Goal: Transaction & Acquisition: Purchase product/service

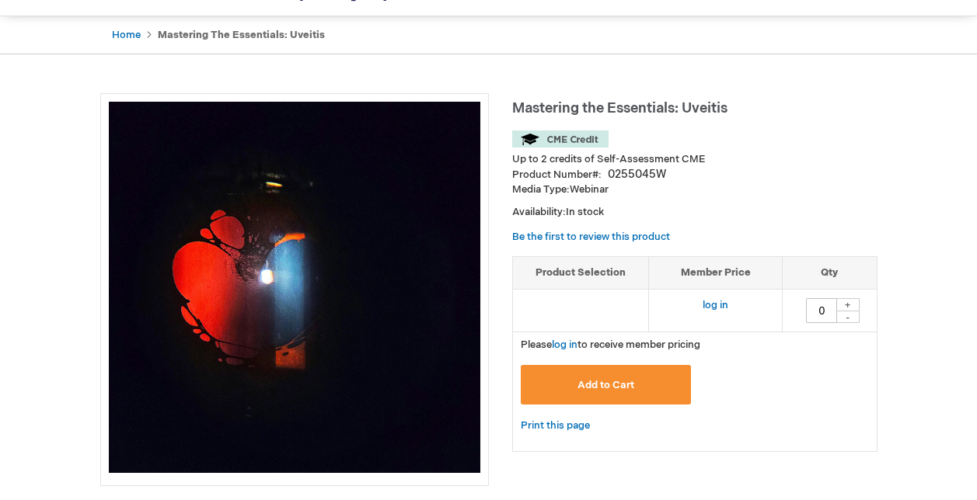
scroll to position [138, 0]
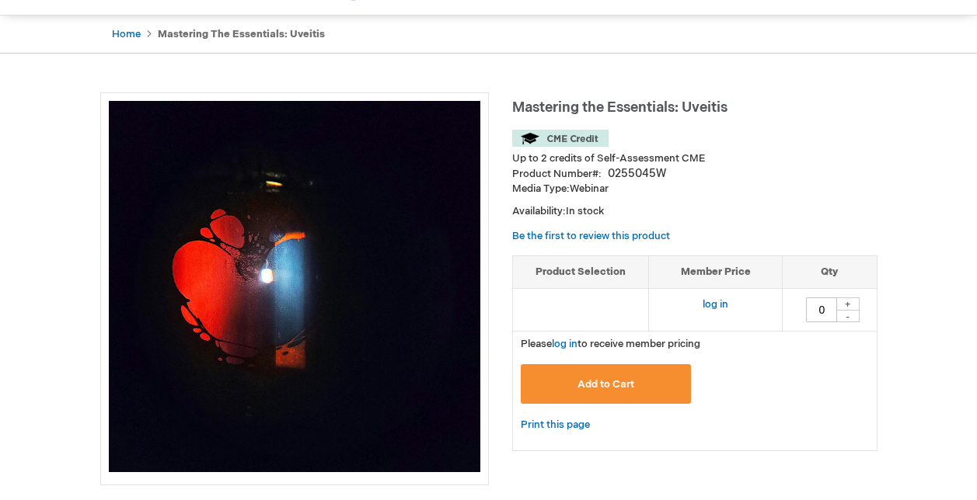
click at [849, 305] on div "+" at bounding box center [847, 304] width 23 height 13
type input "1"
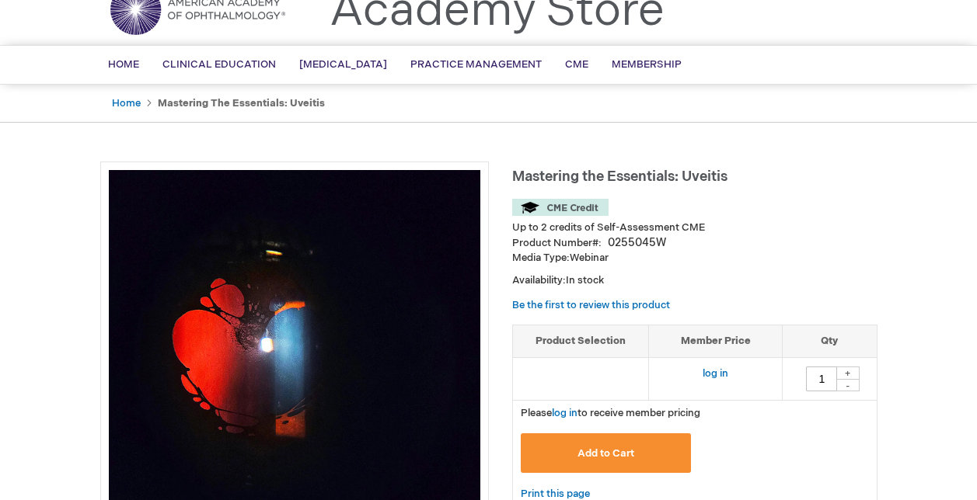
scroll to position [105, 0]
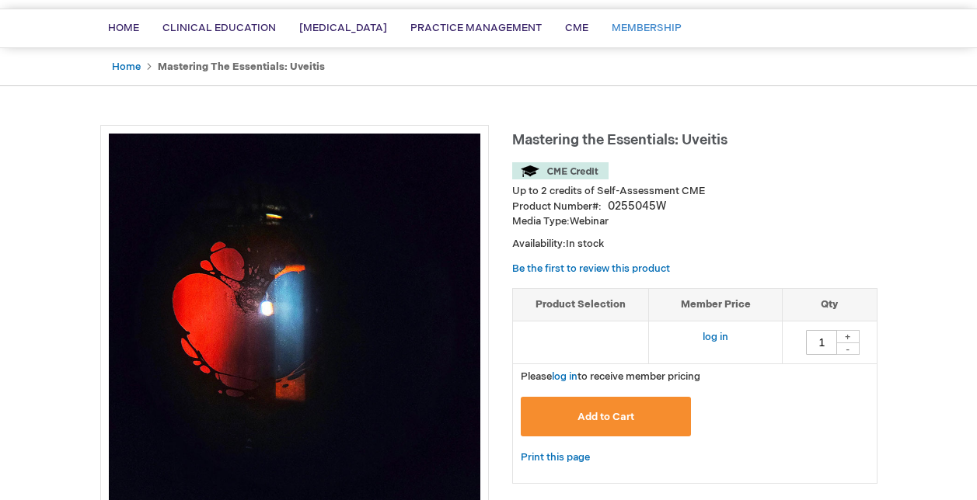
click at [651, 32] on span "Membership" at bounding box center [647, 28] width 70 height 12
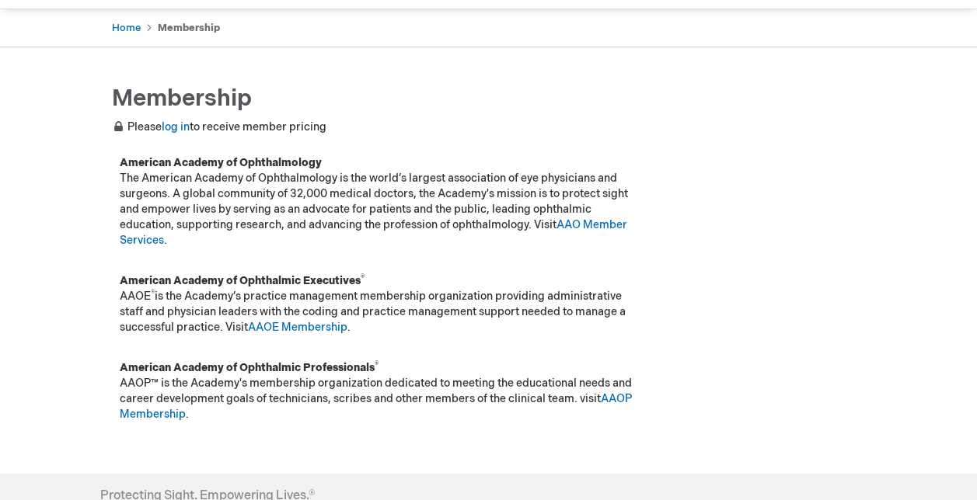
scroll to position [148, 0]
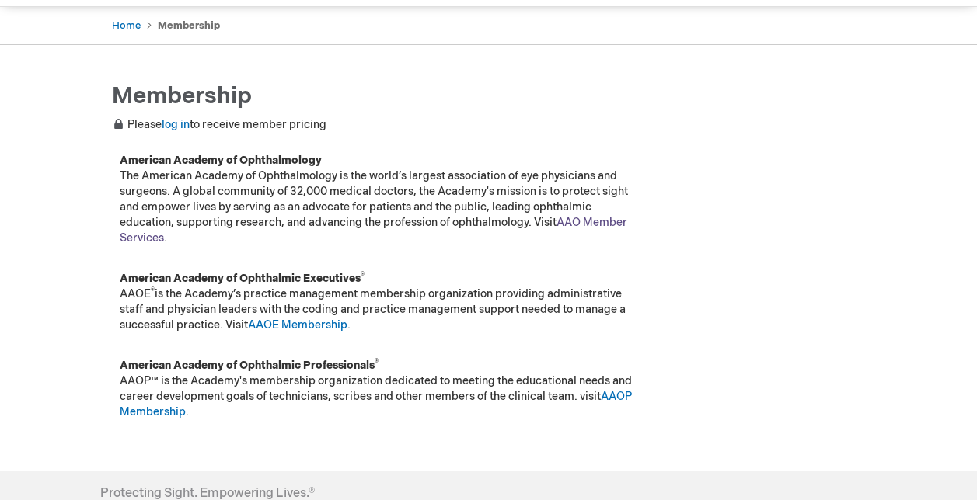
click at [604, 221] on link "AAO Member Services" at bounding box center [373, 230] width 507 height 29
